Goal: Task Accomplishment & Management: Complete application form

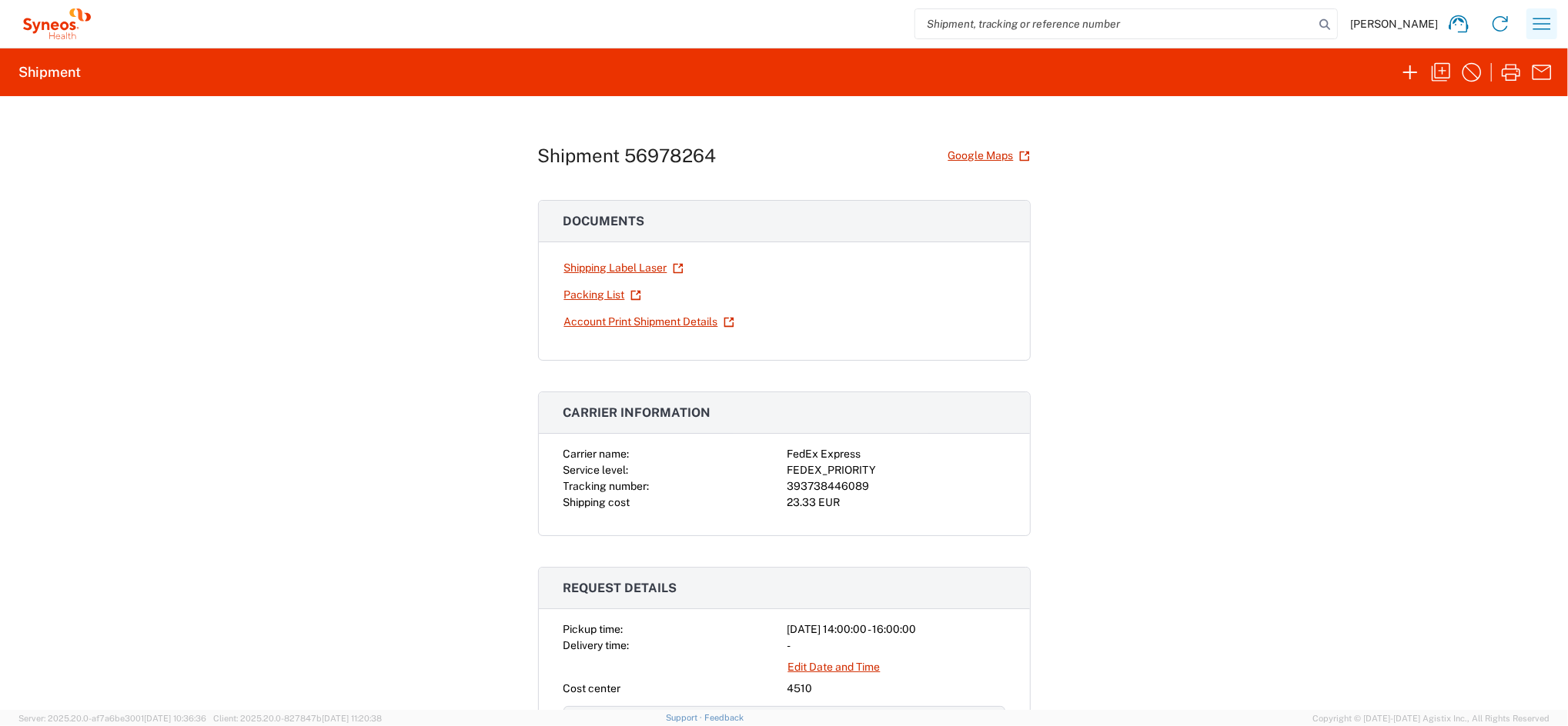
click at [1172, 24] on icon "button" at bounding box center [1542, 24] width 24 height 24
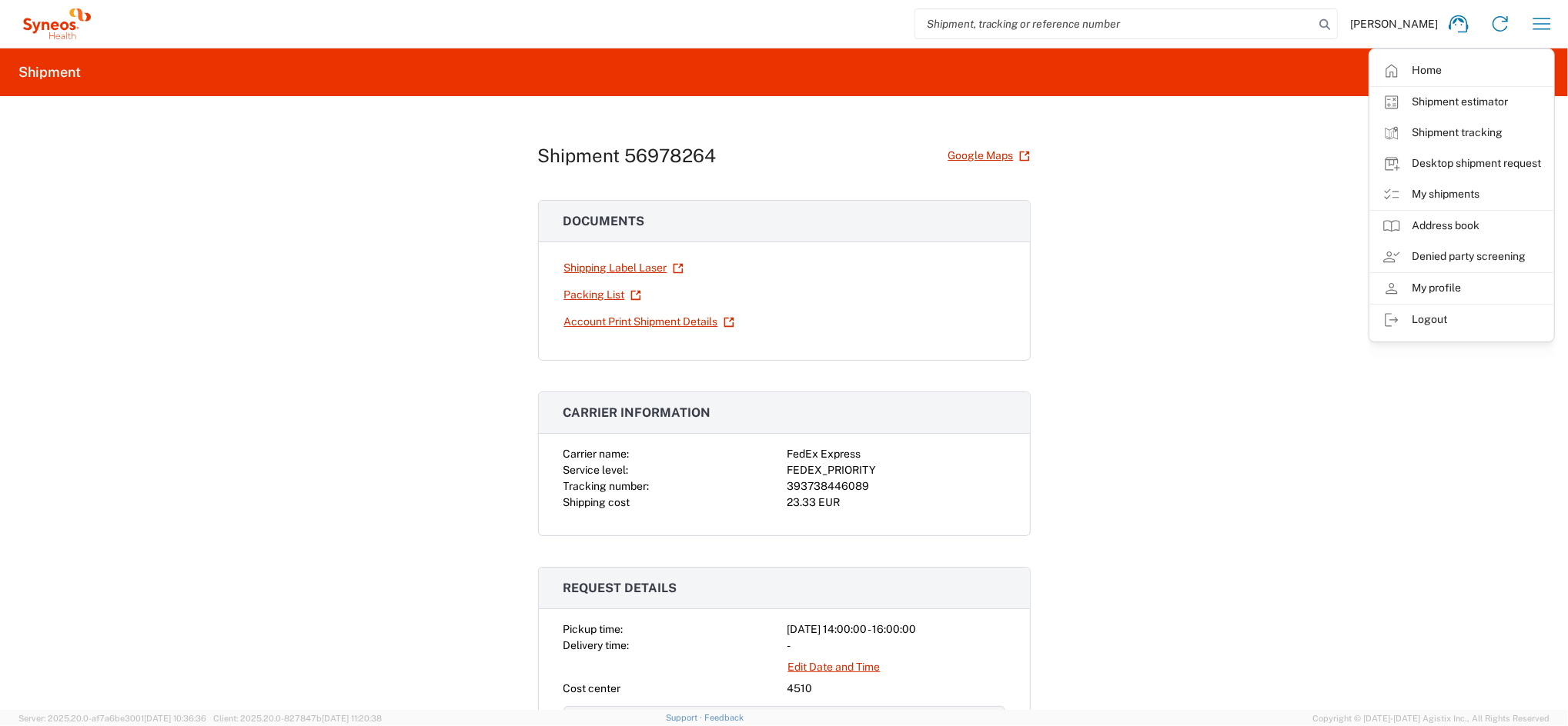
click at [1172, 170] on link "Desktop shipment request" at bounding box center [1461, 164] width 183 height 30
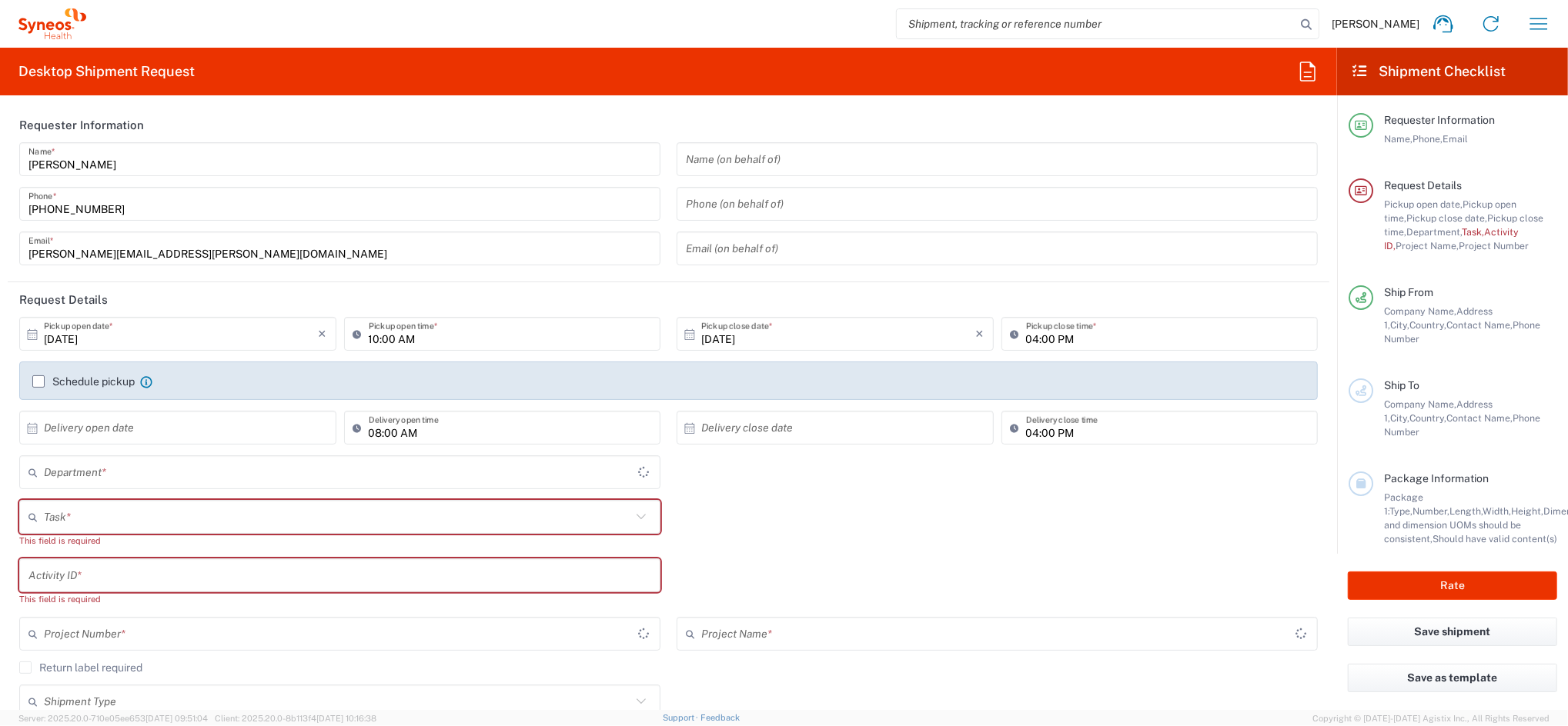
type input "Spain"
type input "4510"
type input "Syneos Health Clinical Spain"
click at [44, 380] on label "Schedule pickup" at bounding box center [83, 381] width 102 height 13
click at [38, 382] on input "Schedule pickup" at bounding box center [38, 382] width 0 height 0
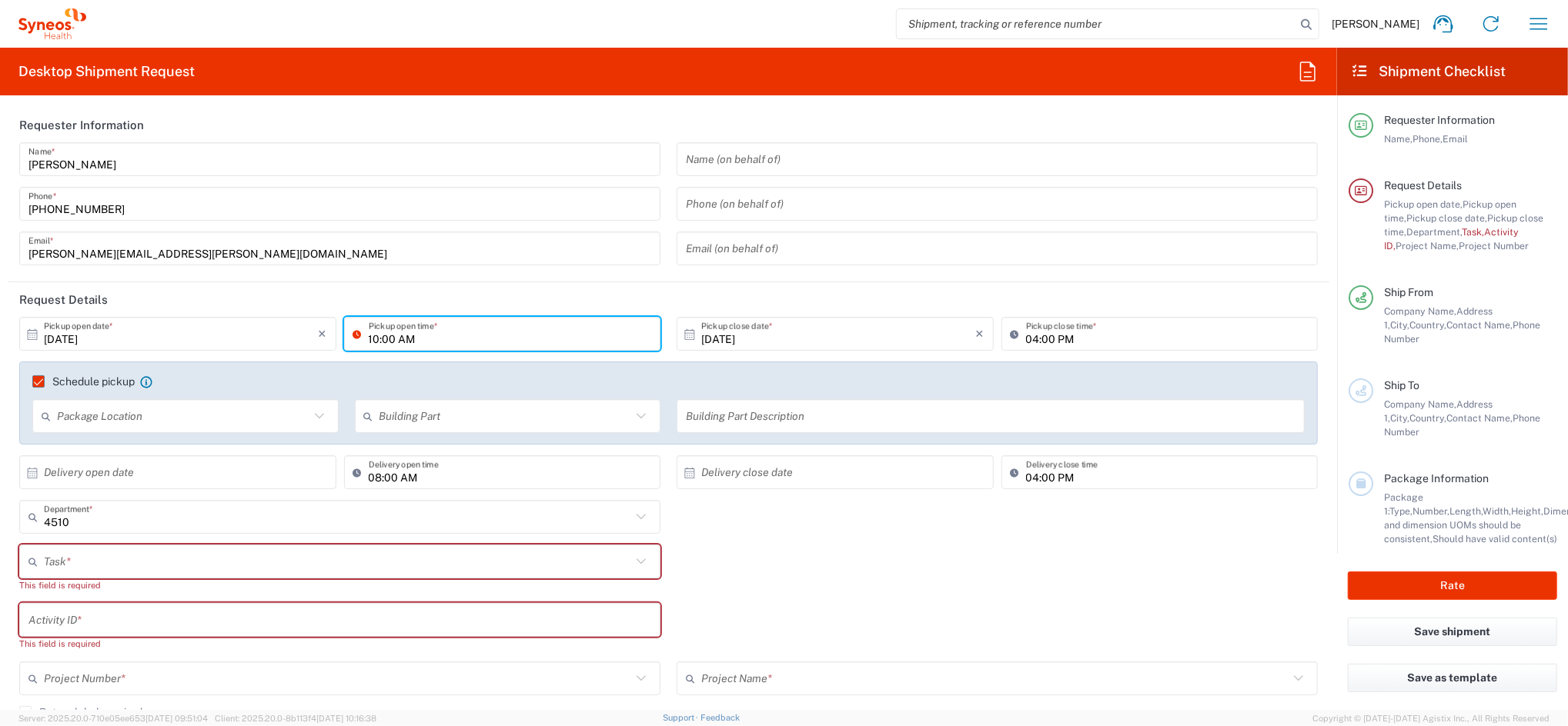
click at [375, 336] on input "10:00 AM" at bounding box center [510, 334] width 283 height 26
type input "02:00 PM"
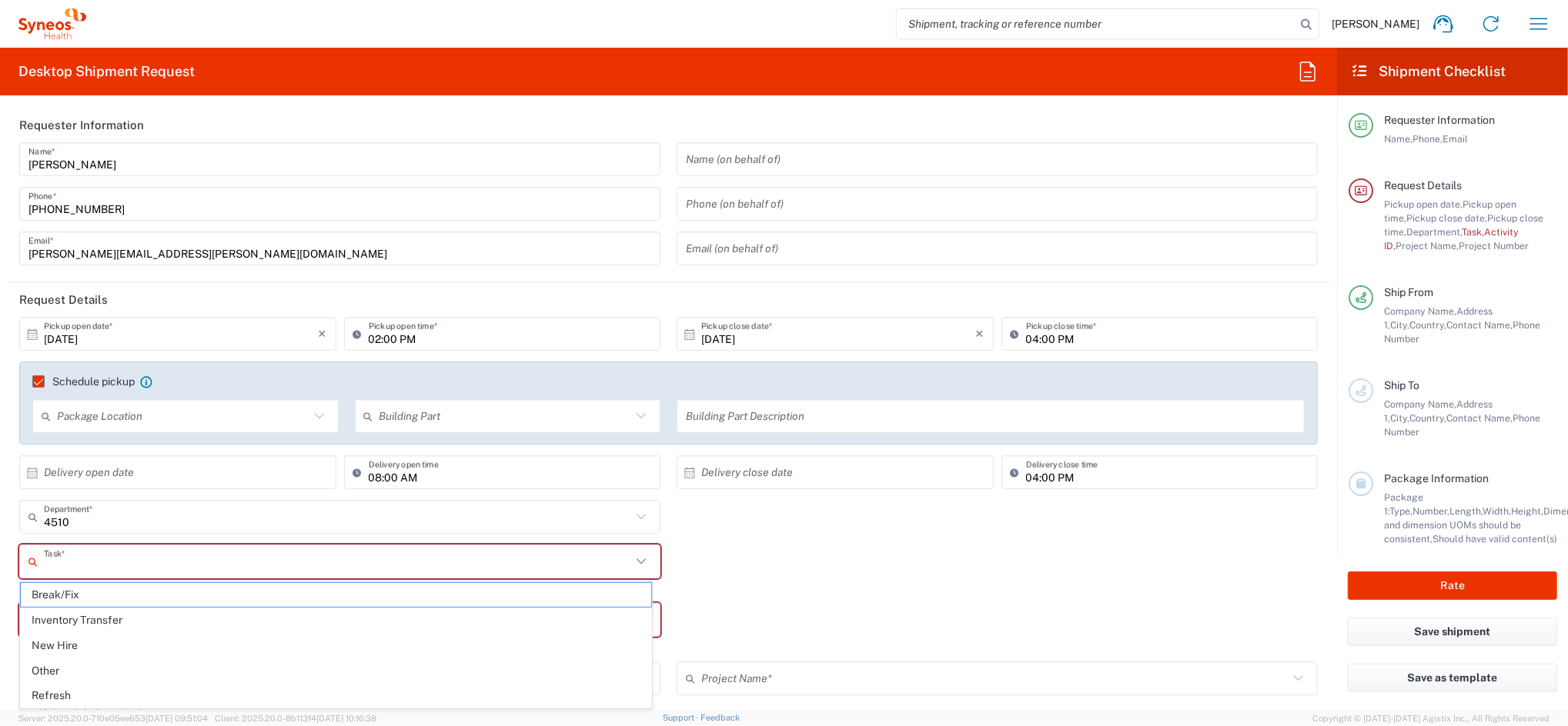
click at [148, 559] on input "text" at bounding box center [337, 561] width 587 height 26
click at [103, 644] on span "New Hire" at bounding box center [335, 646] width 630 height 24
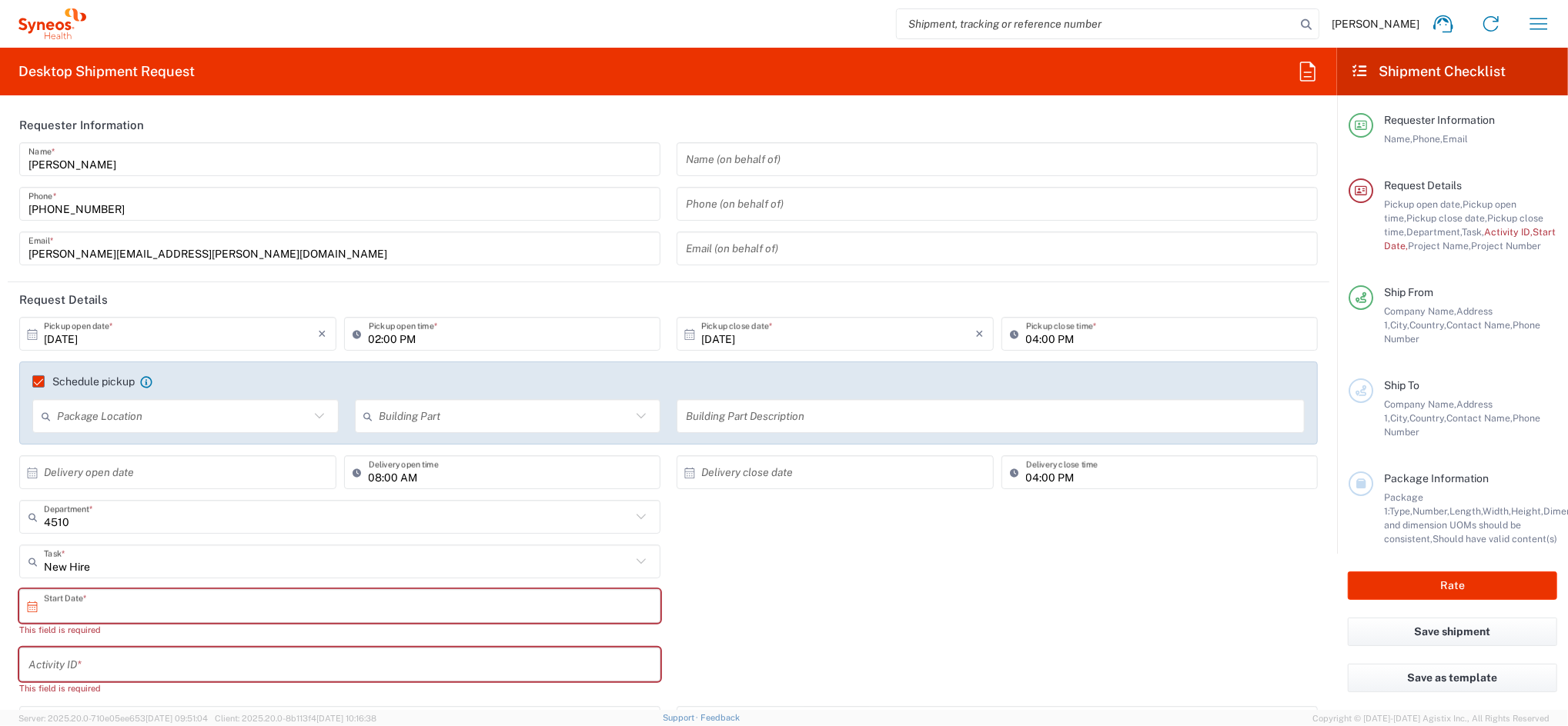
click at [107, 610] on input "text" at bounding box center [343, 606] width 599 height 26
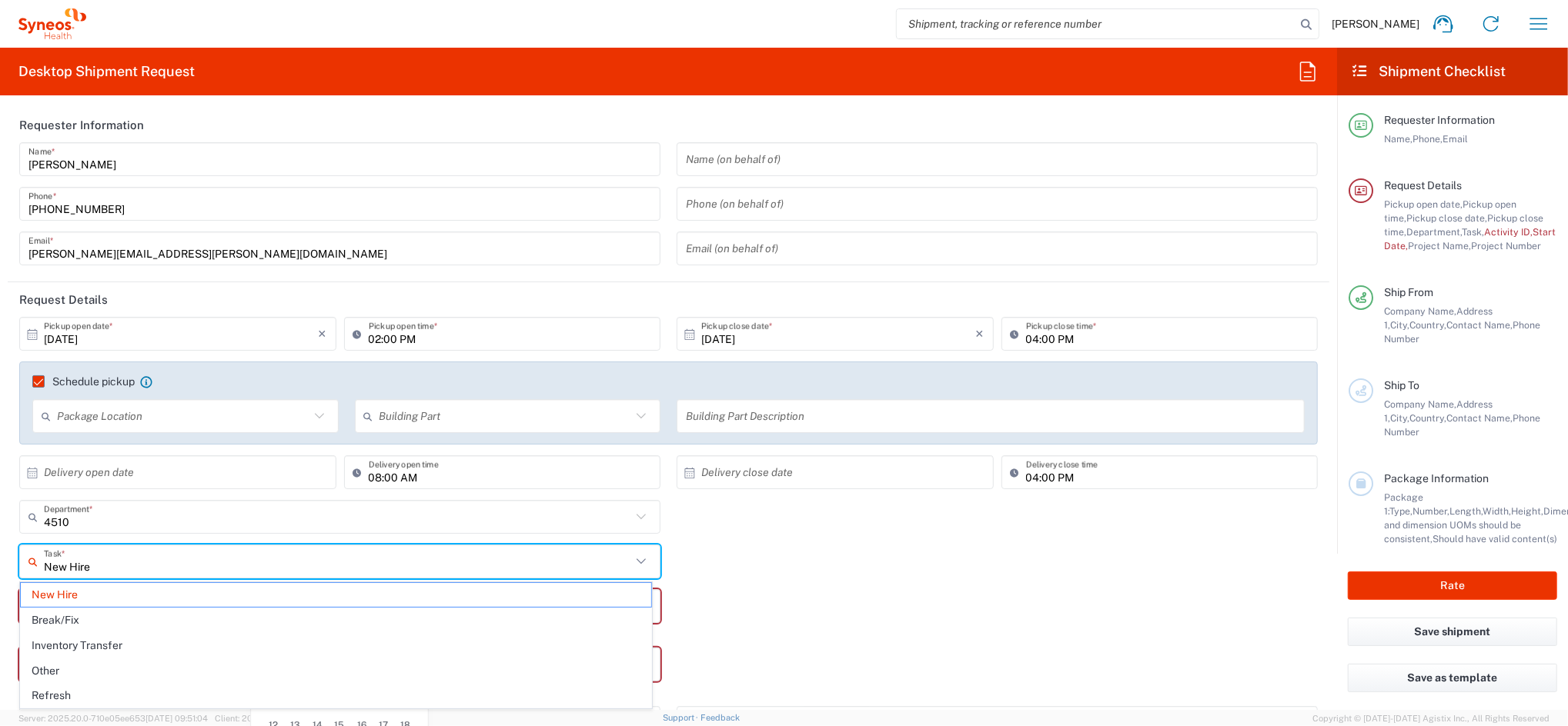
click at [113, 549] on input "New Hire" at bounding box center [337, 561] width 587 height 26
click at [65, 619] on span "Break/Fix" at bounding box center [335, 620] width 630 height 24
type input "Break/Fix"
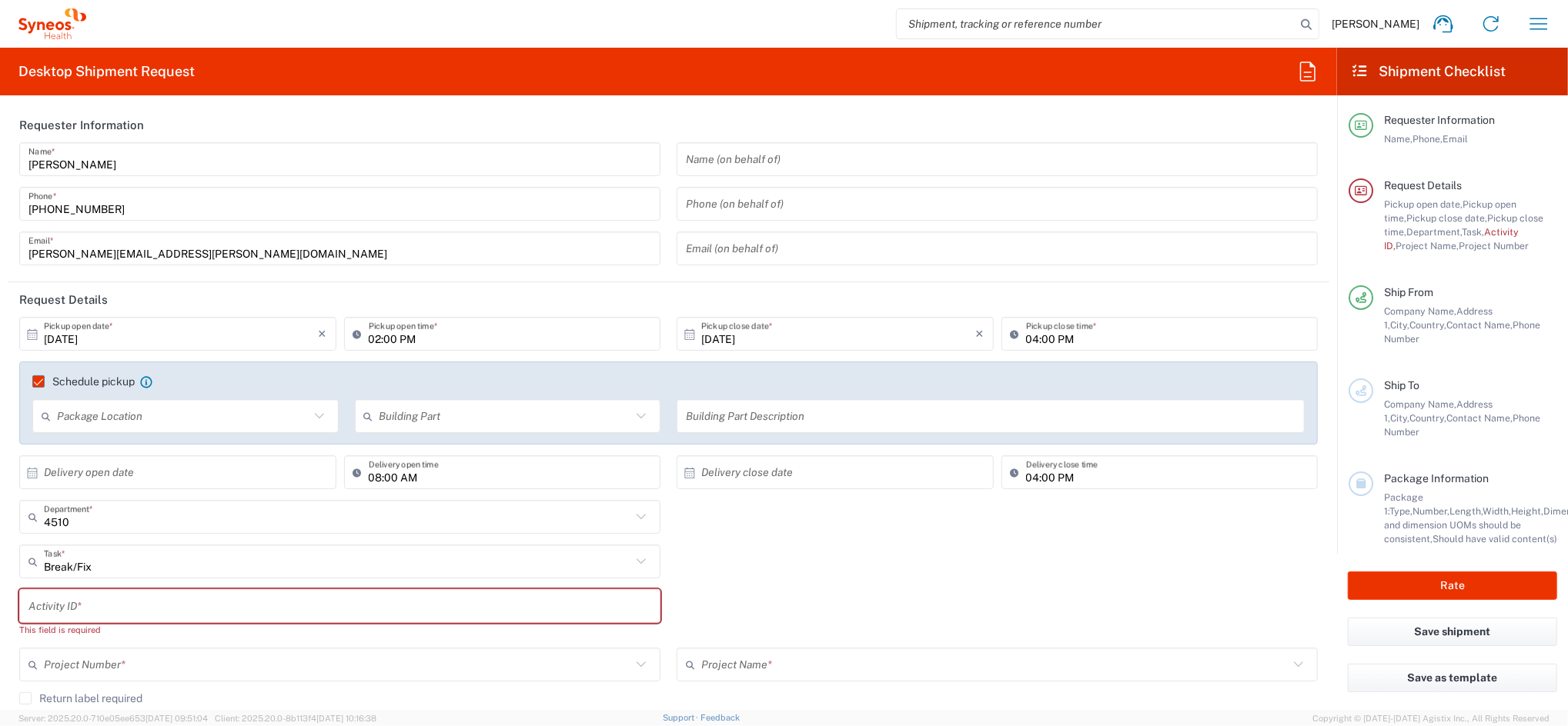
click at [70, 605] on input "text" at bounding box center [339, 606] width 622 height 26
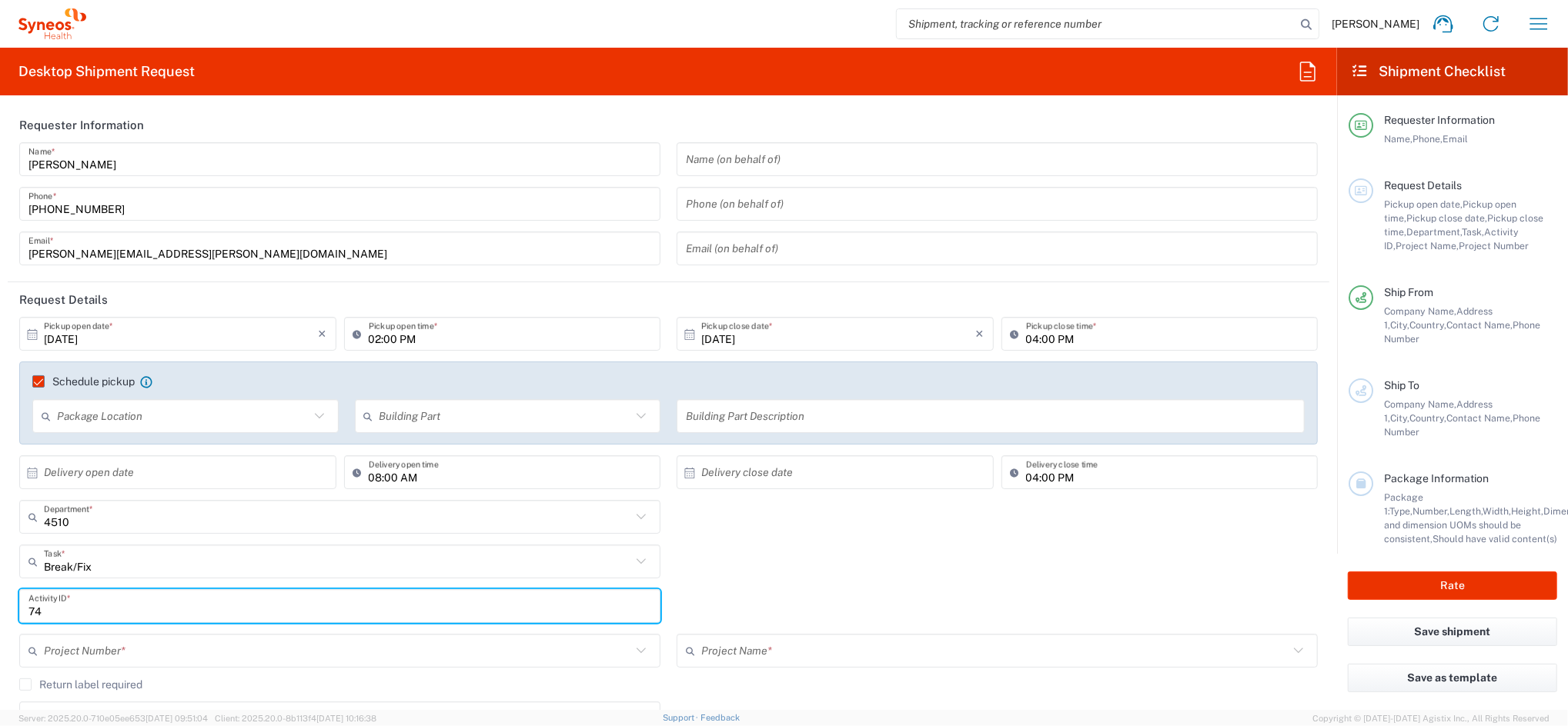
type input "7"
type input "4510"
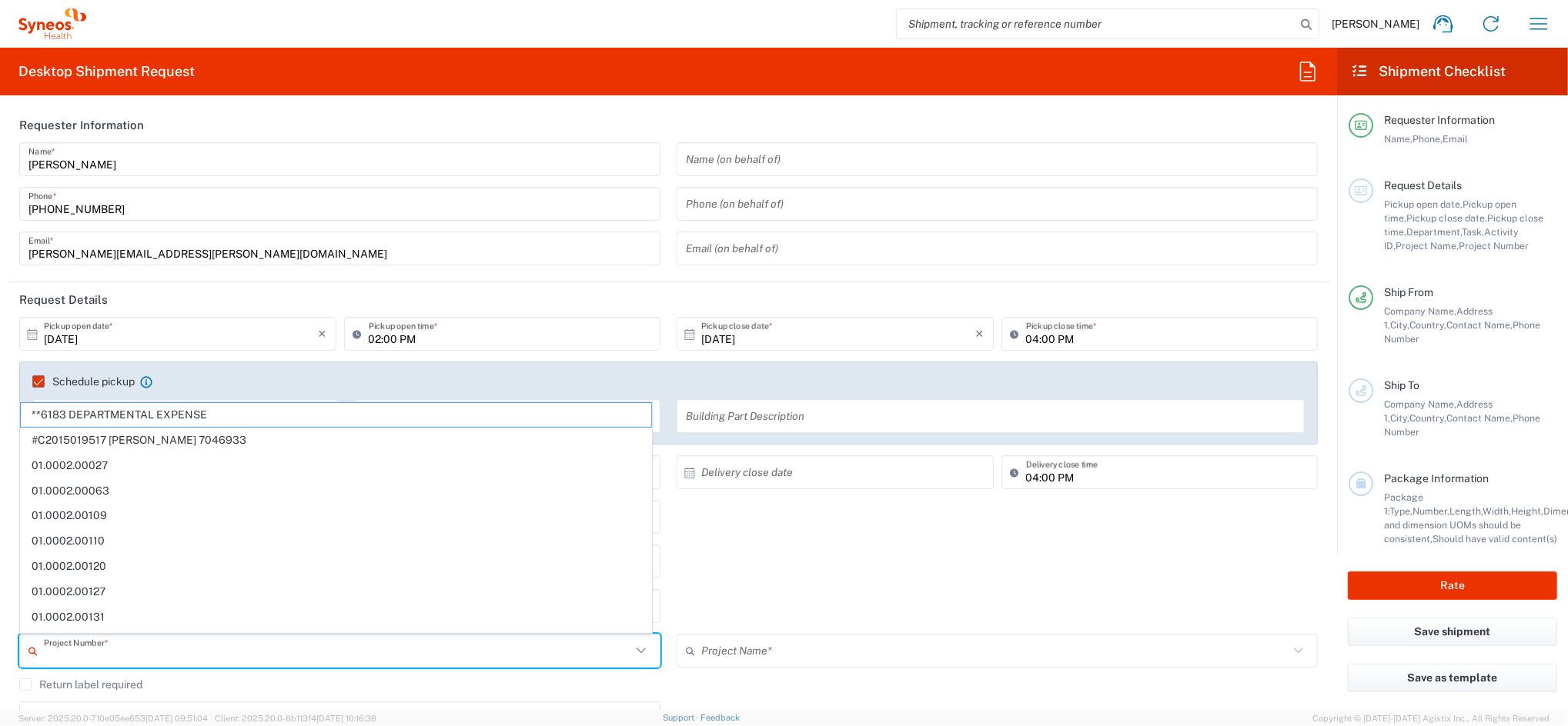
click at [106, 646] on input "text" at bounding box center [337, 651] width 587 height 26
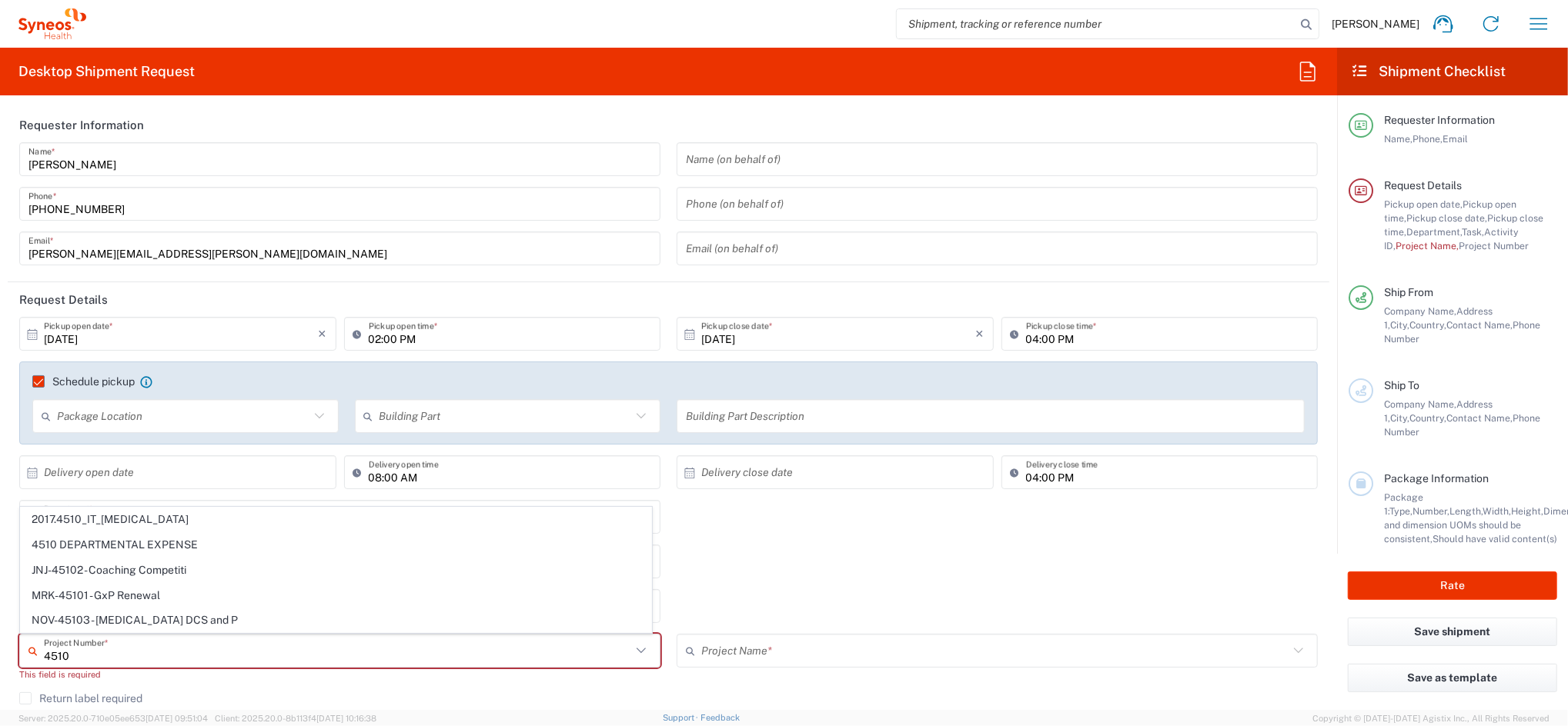
click at [151, 540] on span "4510 DEPARTMENTAL EXPENSE" at bounding box center [335, 545] width 630 height 24
type input "4510 DEPARTMENTAL EXPENSE"
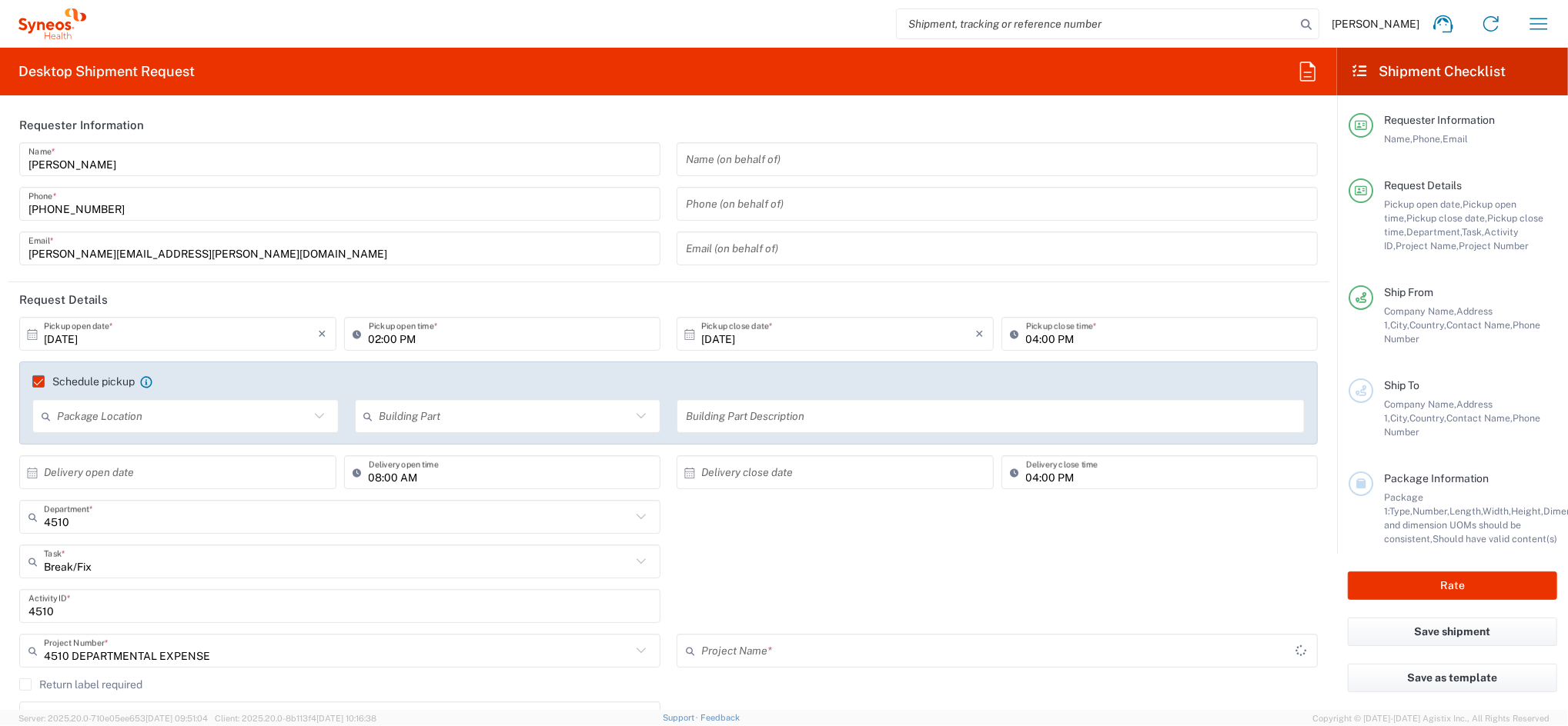
type input "4510 DEPARTMENTAL EXPENSE"
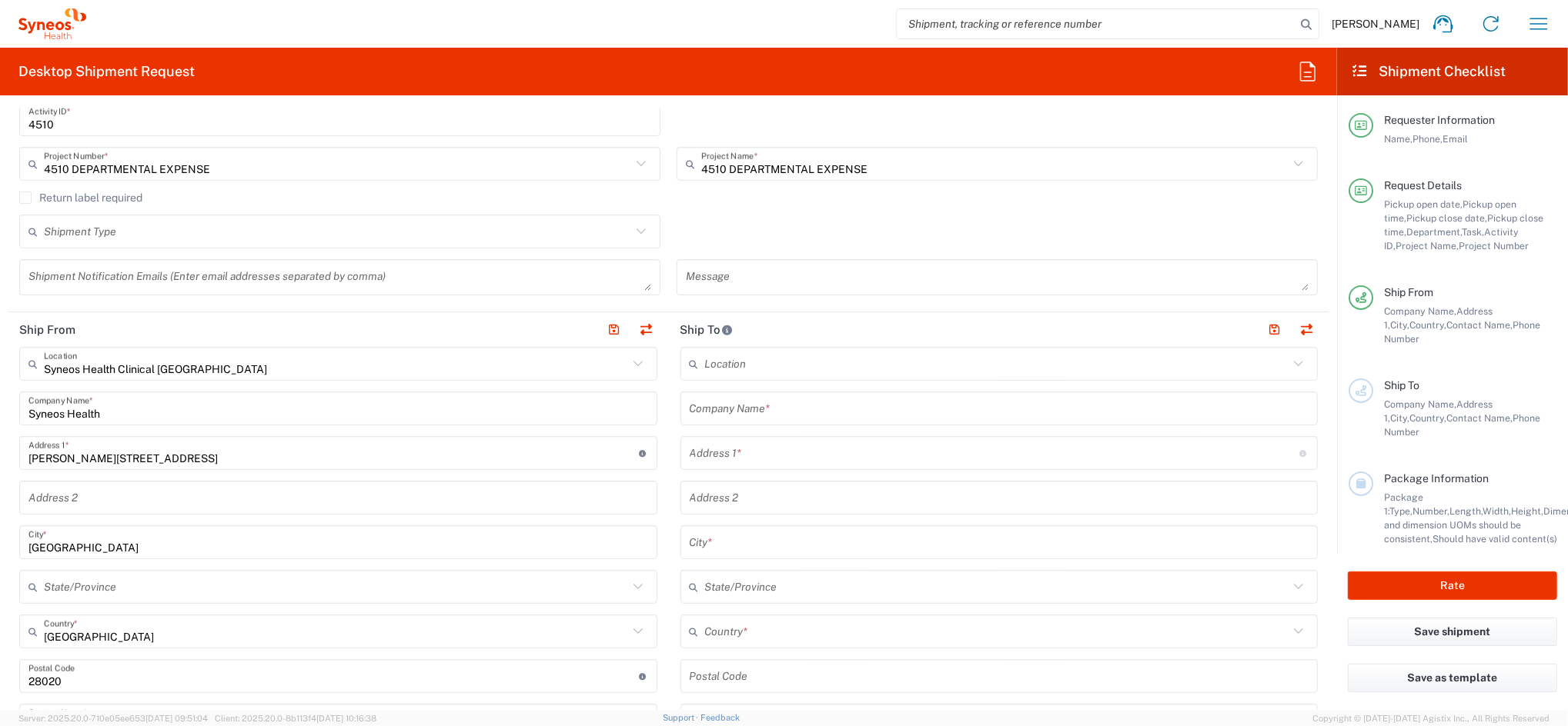
scroll to position [512, 0]
